Goal: Information Seeking & Learning: Understand process/instructions

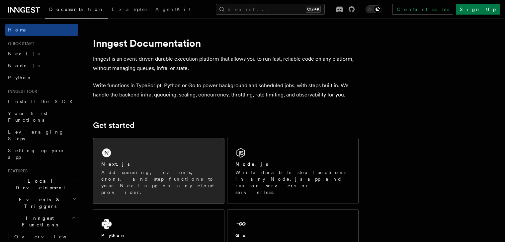
click at [194, 151] on div "Next.js Add queueing, events, crons, and step functions to your Next app on any…" at bounding box center [158, 170] width 131 height 65
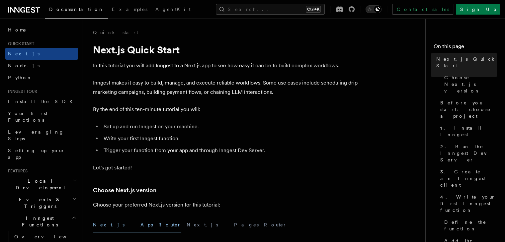
click at [323, 64] on p "In this tutorial you will add Inngest to a Next.js app to see how easy it can b…" at bounding box center [226, 65] width 266 height 9
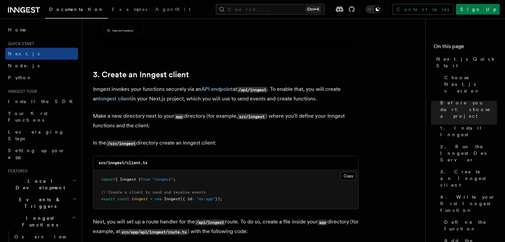
scroll to position [745, 0]
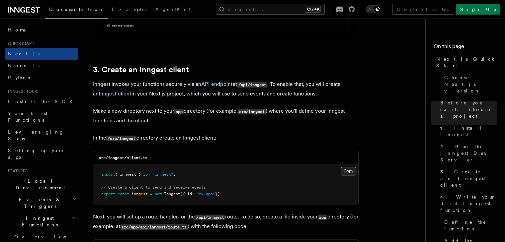
click at [346, 169] on button "Copy Copied" at bounding box center [349, 171] width 16 height 9
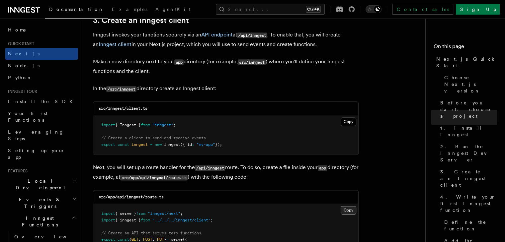
click at [348, 213] on button "Copy Copied" at bounding box center [349, 210] width 16 height 9
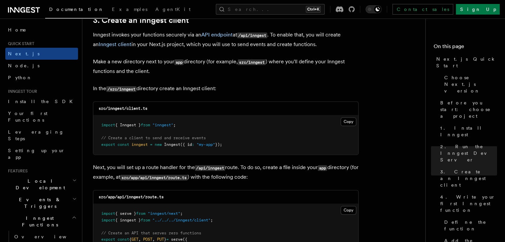
scroll to position [1328, 0]
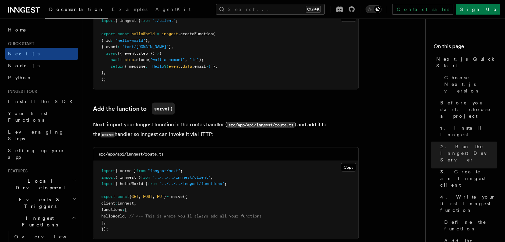
scroll to position [1234, 0]
click at [352, 170] on button "Copy Copied" at bounding box center [349, 167] width 16 height 9
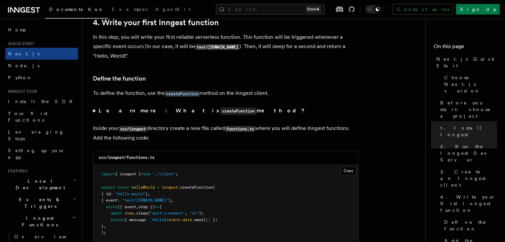
scroll to position [1087, 0]
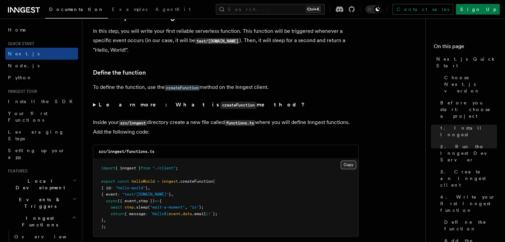
click at [350, 162] on button "Copy Copied" at bounding box center [349, 165] width 16 height 9
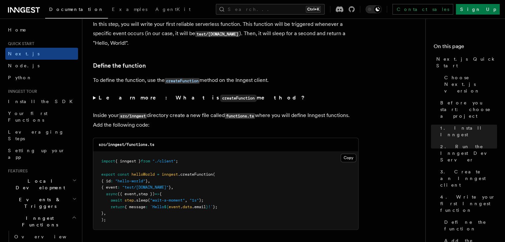
scroll to position [1095, 0]
